Goal: Task Accomplishment & Management: Manage account settings

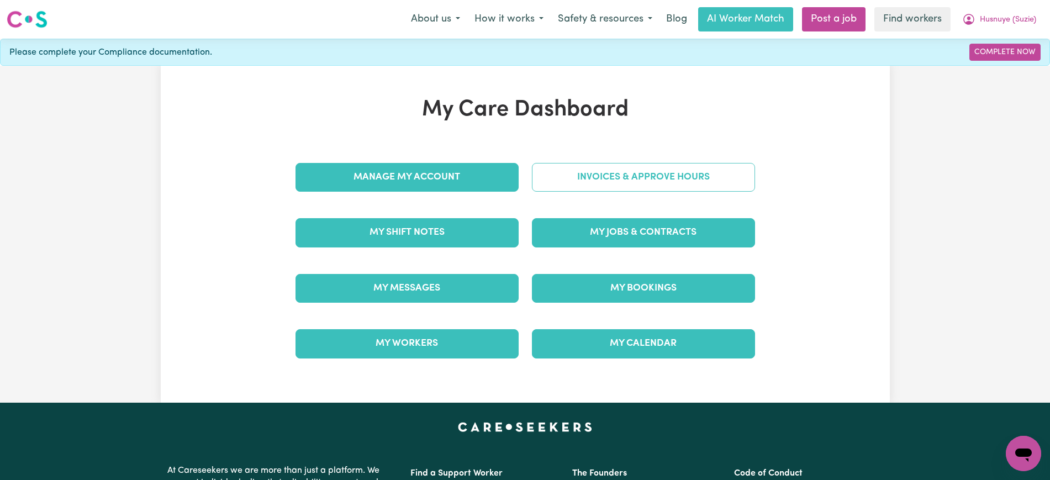
click at [561, 172] on link "Invoices & Approve Hours" at bounding box center [643, 177] width 223 height 29
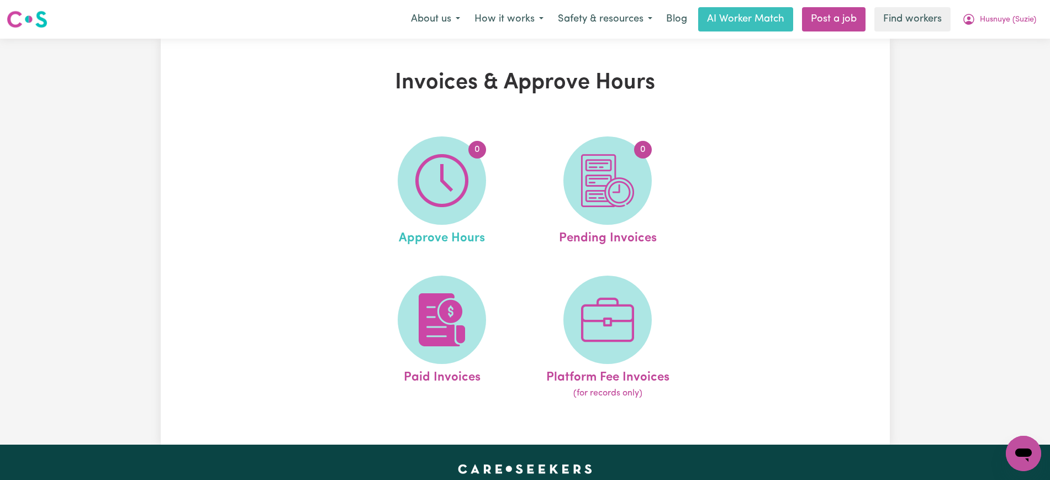
click at [491, 182] on link "0 Approve Hours" at bounding box center [441, 192] width 159 height 112
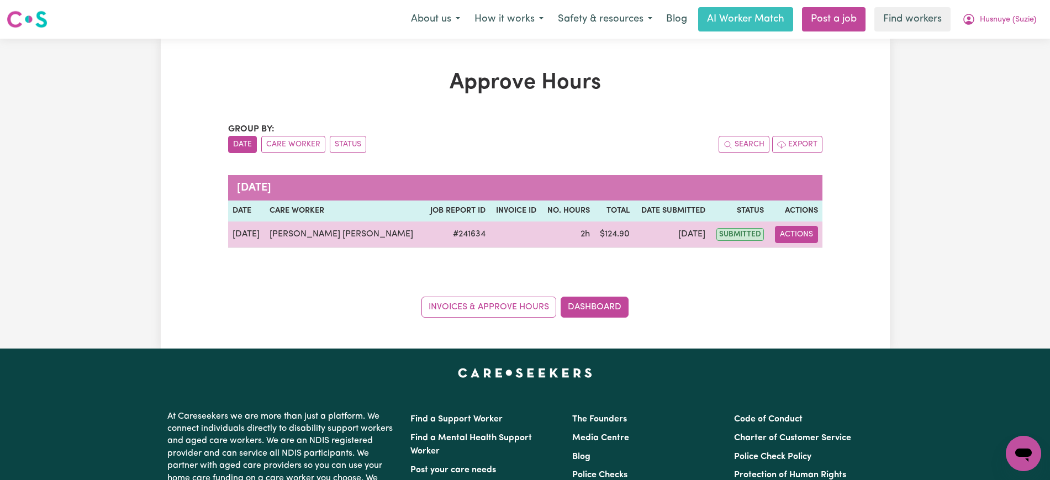
click at [803, 229] on button "Actions" at bounding box center [796, 234] width 43 height 17
click at [811, 270] on link "View Job Report" at bounding box center [830, 260] width 94 height 22
select select "pm"
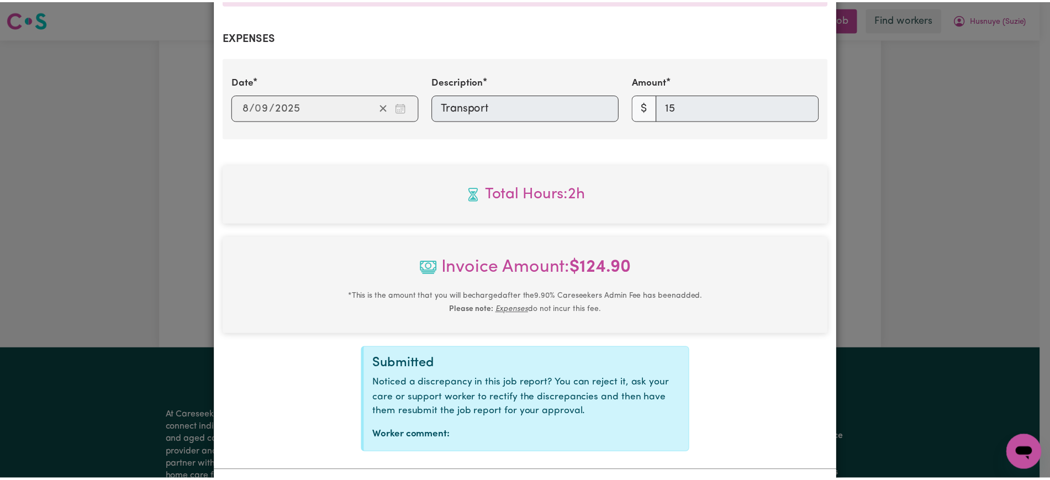
scroll to position [454, 0]
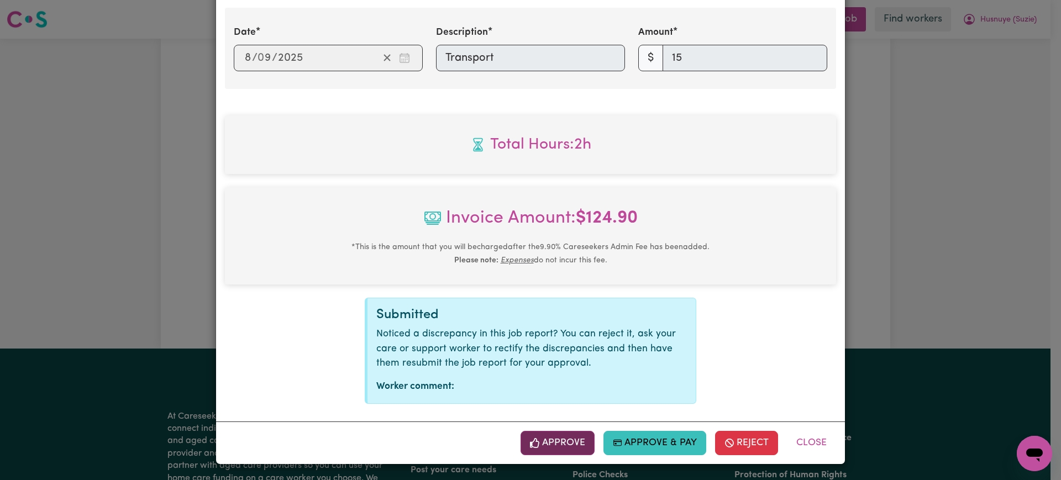
click at [575, 435] on button "Approve" at bounding box center [557, 443] width 74 height 24
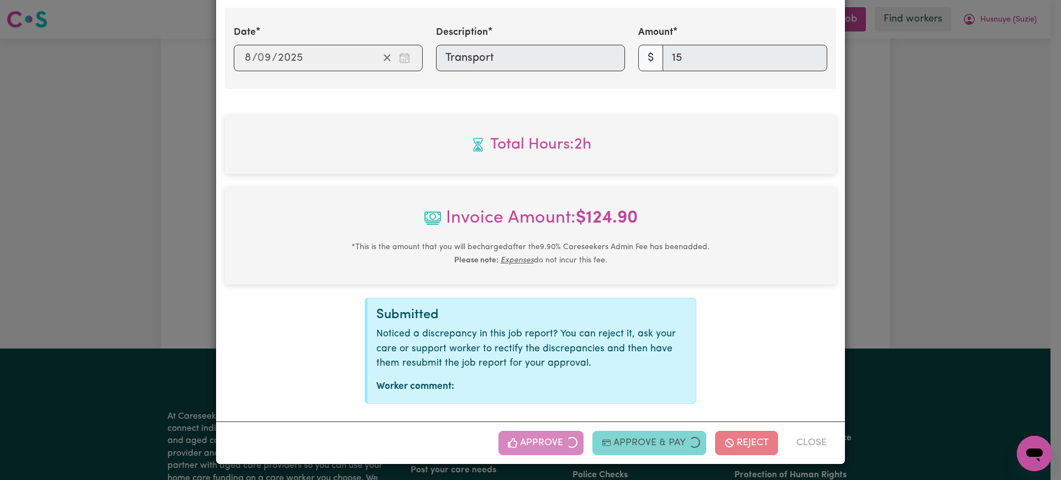
click at [926, 230] on div "Job Report # 241634 - [PERSON_NAME] [PERSON_NAME] Summary Job report # 241634 C…" at bounding box center [530, 240] width 1061 height 480
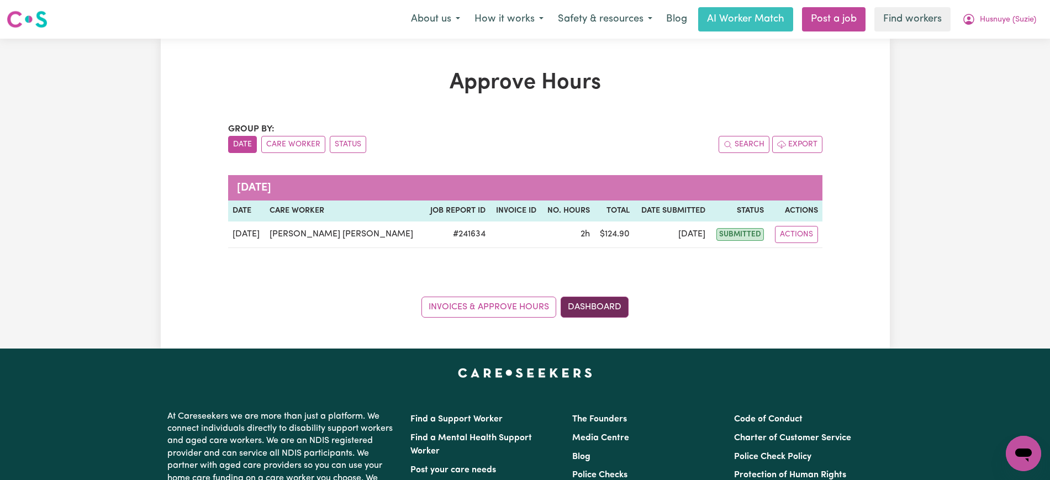
click at [586, 303] on link "Dashboard" at bounding box center [595, 307] width 68 height 21
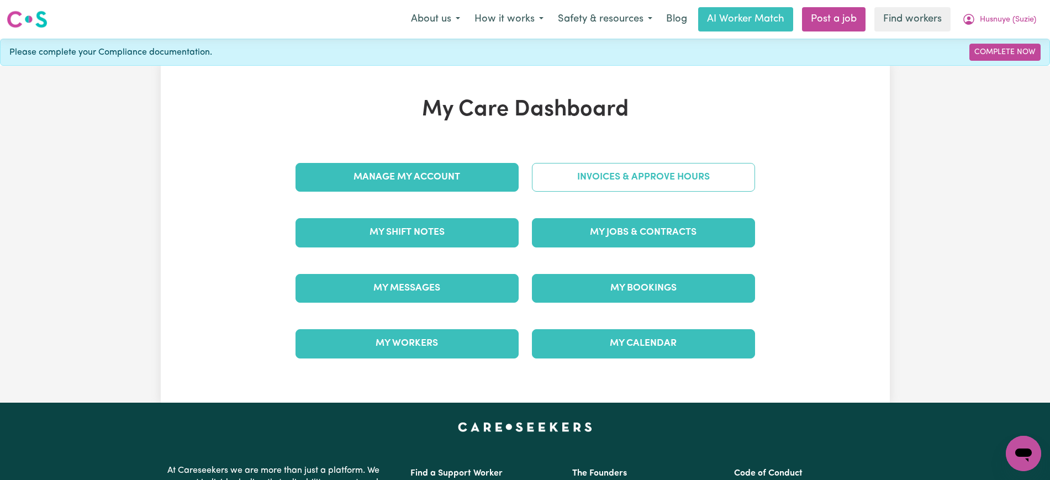
click at [573, 178] on link "Invoices & Approve Hours" at bounding box center [643, 177] width 223 height 29
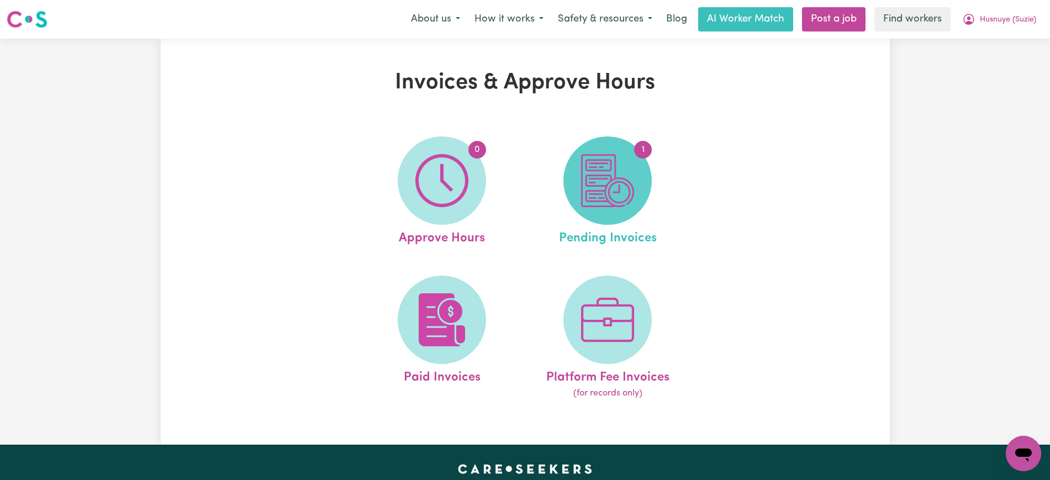
click at [631, 193] on img at bounding box center [607, 180] width 53 height 53
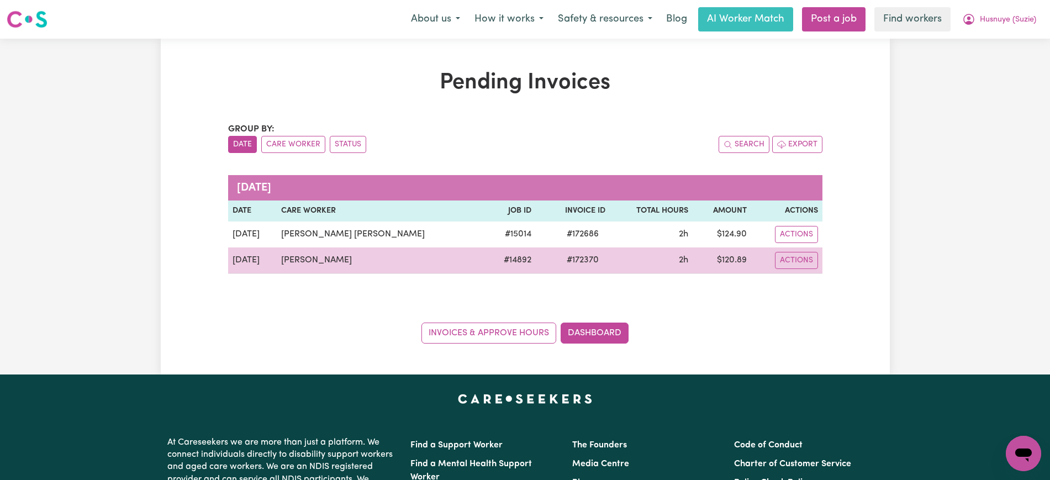
click at [560, 263] on span "# 172370" at bounding box center [582, 260] width 45 height 13
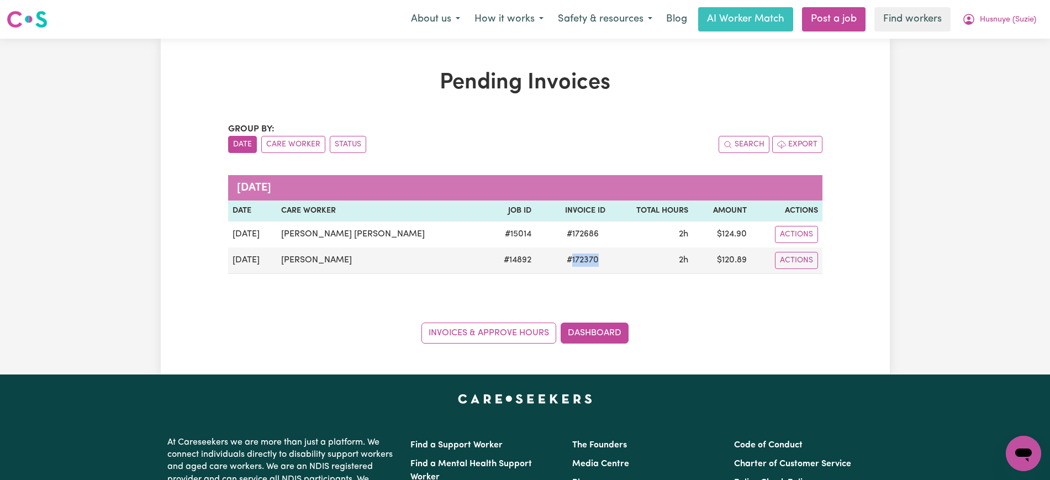
copy span "172370"
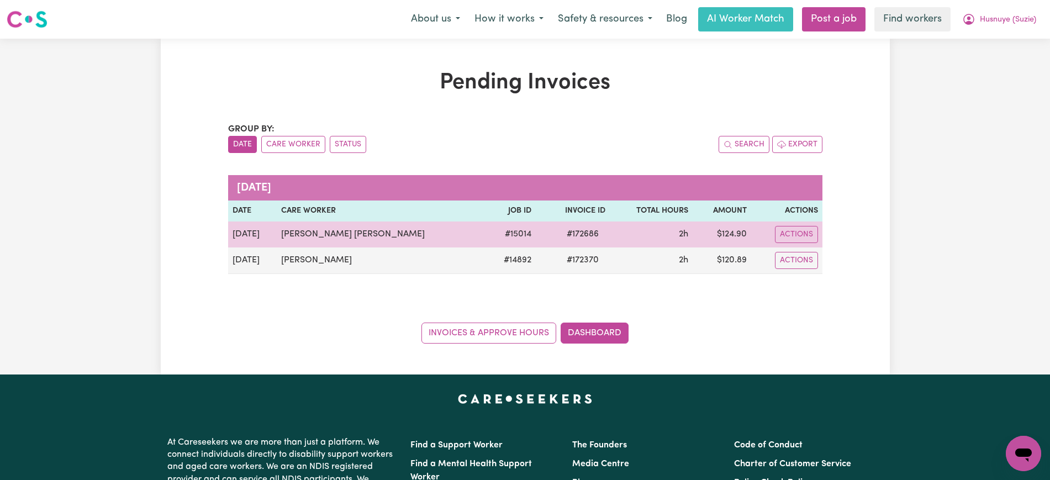
click at [560, 238] on span "# 172686" at bounding box center [582, 234] width 45 height 13
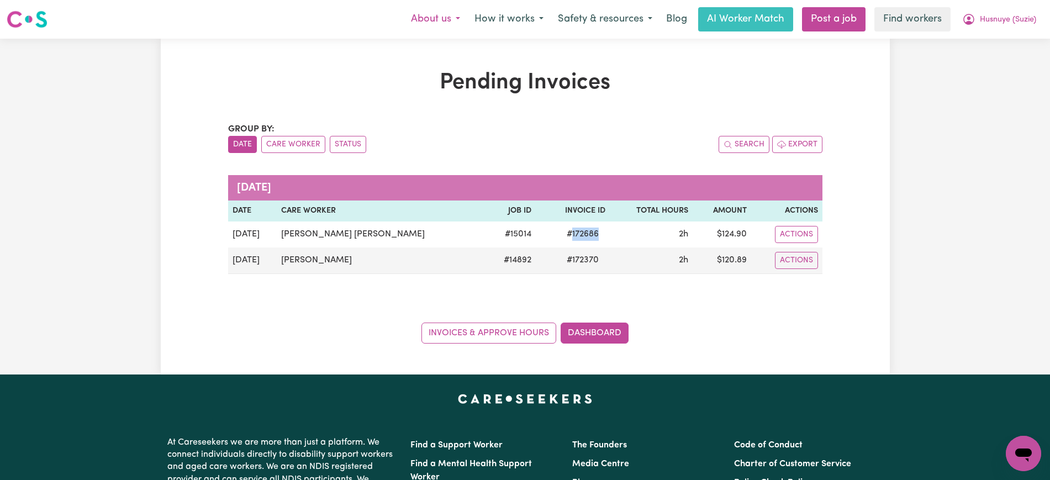
copy span "172686"
click at [974, 18] on icon "My Account" at bounding box center [968, 19] width 13 height 13
click at [979, 64] on link "Logout" at bounding box center [999, 63] width 87 height 21
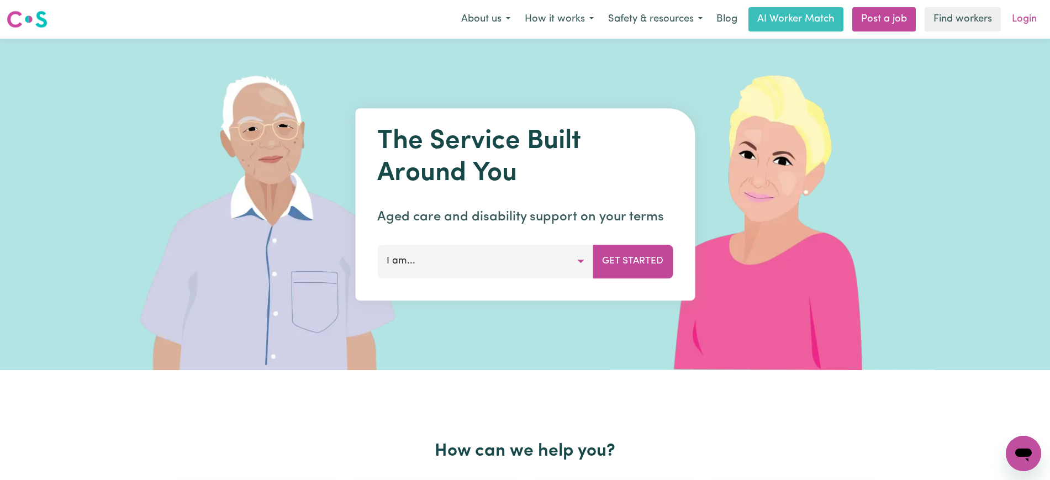
click at [1008, 19] on link "Login" at bounding box center [1024, 19] width 38 height 24
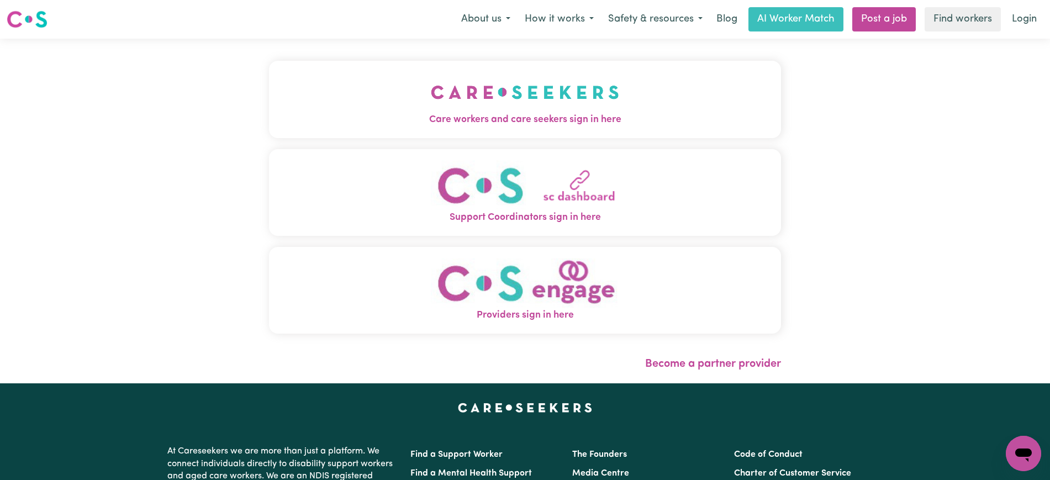
click at [624, 91] on button "Care workers and care seekers sign in here" at bounding box center [525, 99] width 512 height 77
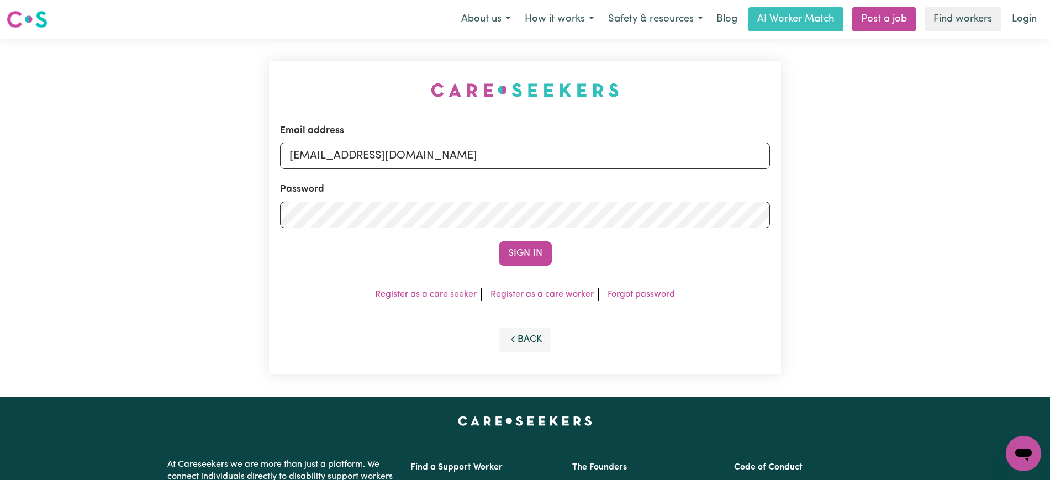
drag, startPoint x: 342, startPoint y: 57, endPoint x: 534, endPoint y: 129, distance: 204.0
click at [345, 56] on div "Email address [EMAIL_ADDRESS][DOMAIN_NAME] Password Sign In Register as a care …" at bounding box center [524, 218] width 525 height 358
drag, startPoint x: 347, startPoint y: 156, endPoint x: 1043, endPoint y: 172, distance: 696.2
click at [1050, 166] on html "Menu About us How it works Safety & resources Blog AI Worker Match Post a job F…" at bounding box center [525, 418] width 1050 height 836
type input "[EMAIL_ADDRESS][DOMAIN_NAME]"
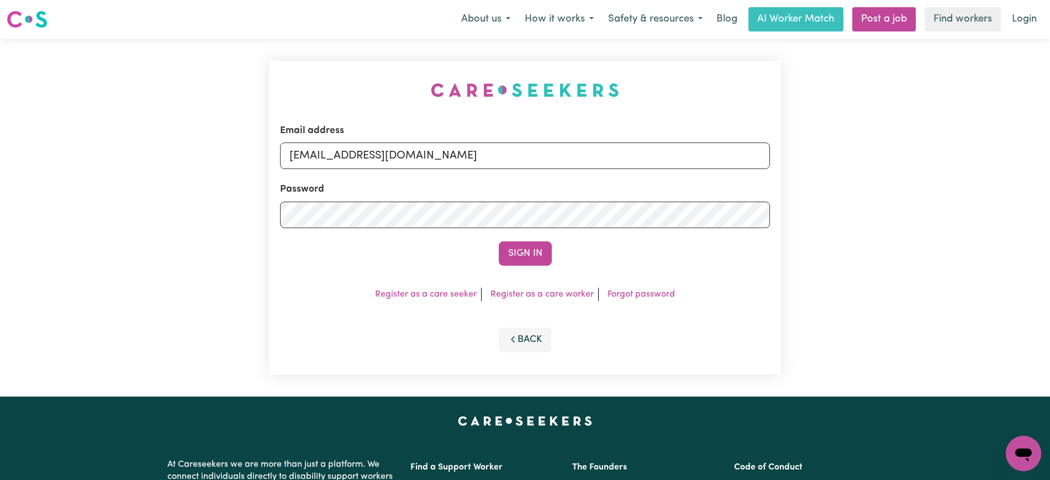
click at [499, 241] on button "Sign In" at bounding box center [525, 253] width 53 height 24
